Goal: Check status: Check status

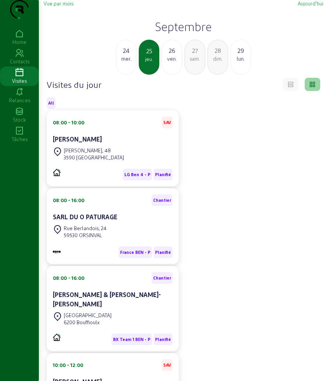
click at [179, 55] on div "26" at bounding box center [172, 50] width 20 height 9
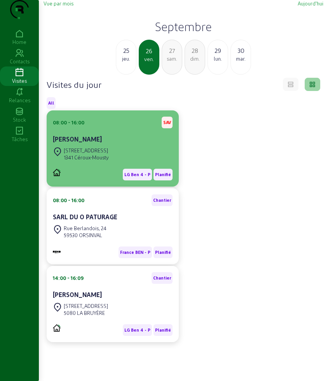
click at [93, 154] on div "[STREET_ADDRESS]" at bounding box center [86, 150] width 45 height 7
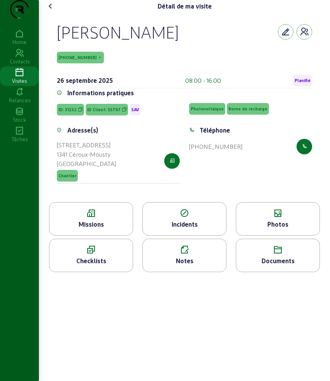
click at [78, 229] on div "Missions" at bounding box center [90, 224] width 83 height 9
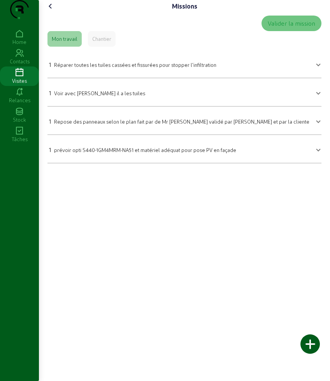
click at [53, 11] on icon at bounding box center [50, 6] width 9 height 9
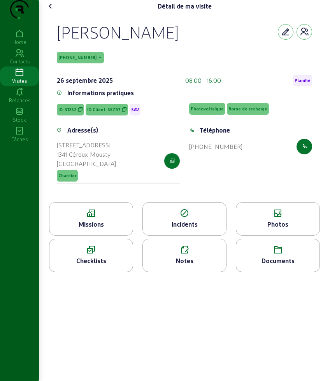
click at [50, 11] on icon at bounding box center [50, 6] width 9 height 9
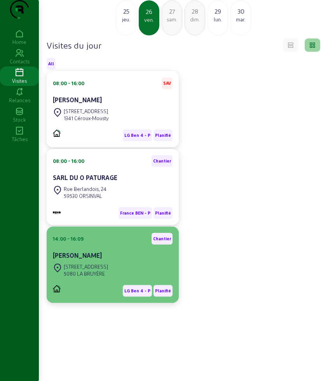
scroll to position [55, 0]
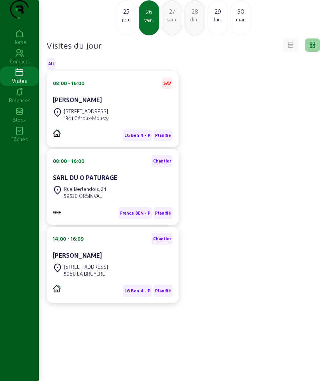
click at [221, 16] on div "lun." at bounding box center [218, 19] width 20 height 7
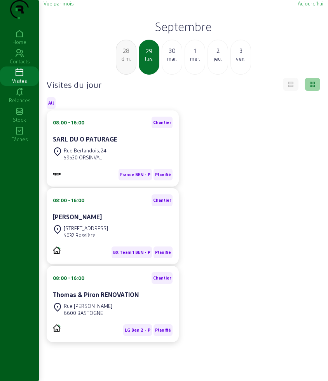
click at [175, 33] on h2 "Septembre" at bounding box center [184, 26] width 280 height 14
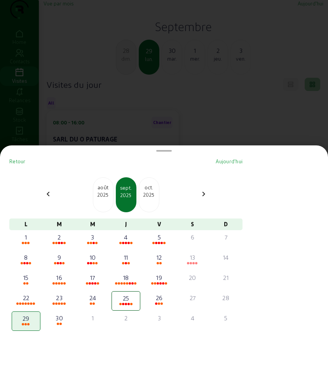
click at [135, 130] on div at bounding box center [164, 190] width 328 height 381
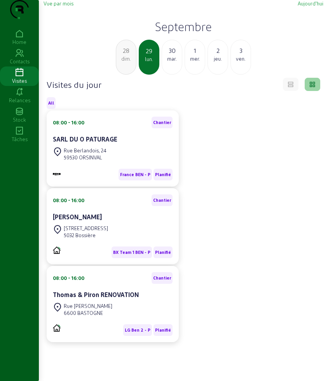
click at [130, 62] on div "dim." at bounding box center [126, 58] width 20 height 7
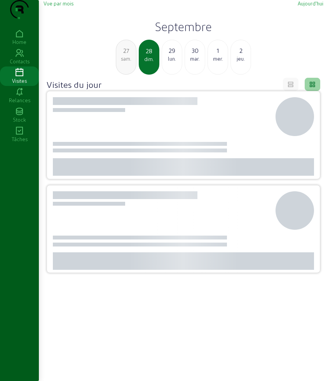
click at [130, 62] on div "sam." at bounding box center [126, 58] width 20 height 7
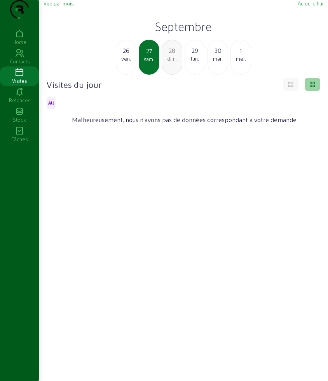
click at [130, 62] on div "ven." at bounding box center [126, 58] width 20 height 7
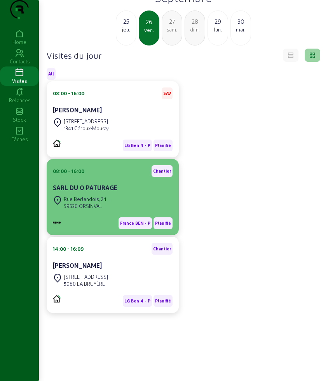
scroll to position [55, 0]
